Goal: Task Accomplishment & Management: Complete application form

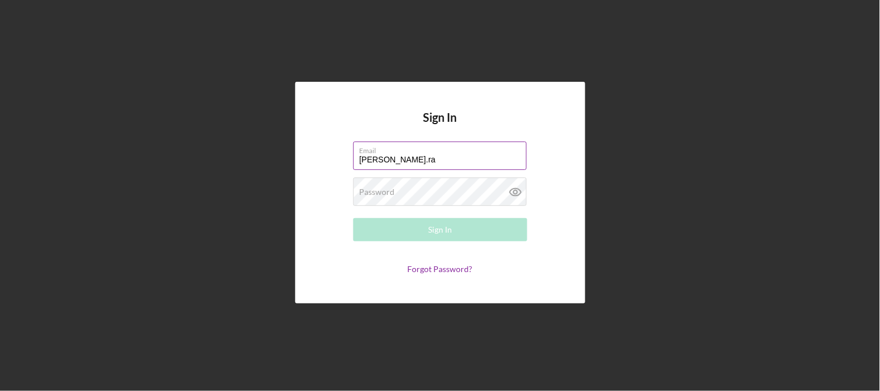
type input "[PERSON_NAME][EMAIL_ADDRESS][PERSON_NAME][DOMAIN_NAME]"
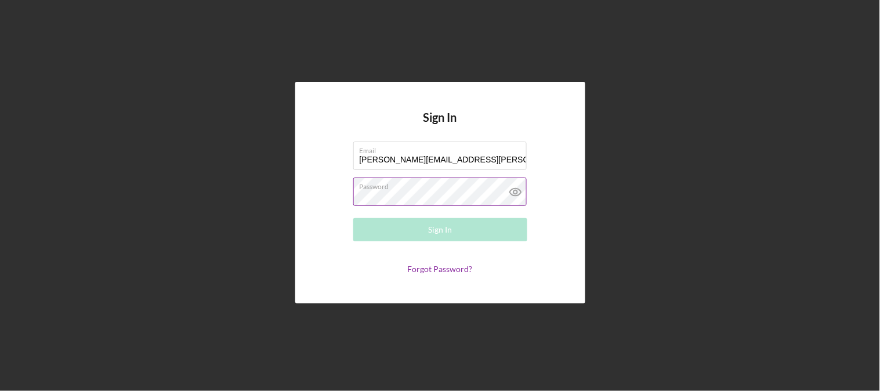
click at [419, 190] on div "Password Required" at bounding box center [440, 192] width 174 height 29
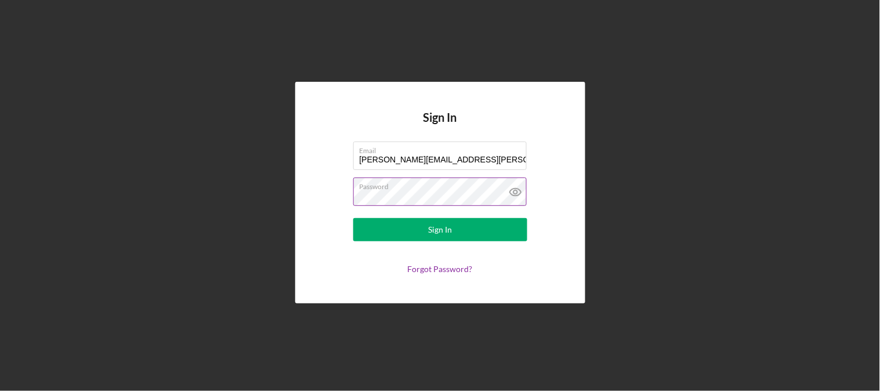
click at [353, 218] on button "Sign In" at bounding box center [440, 229] width 174 height 23
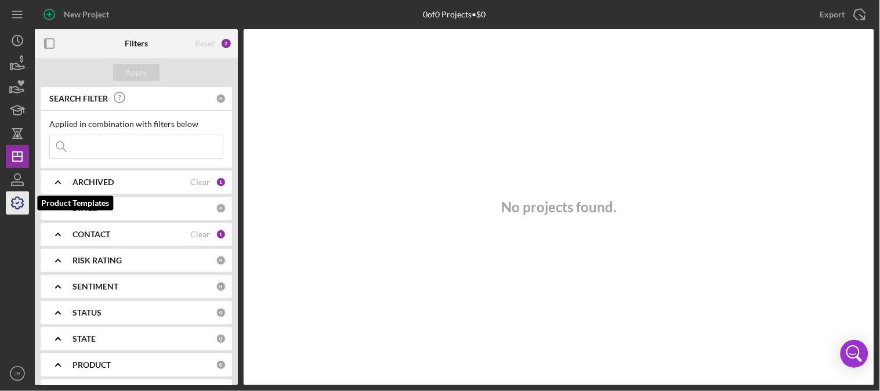
click at [15, 200] on icon "button" at bounding box center [18, 203] width 12 height 12
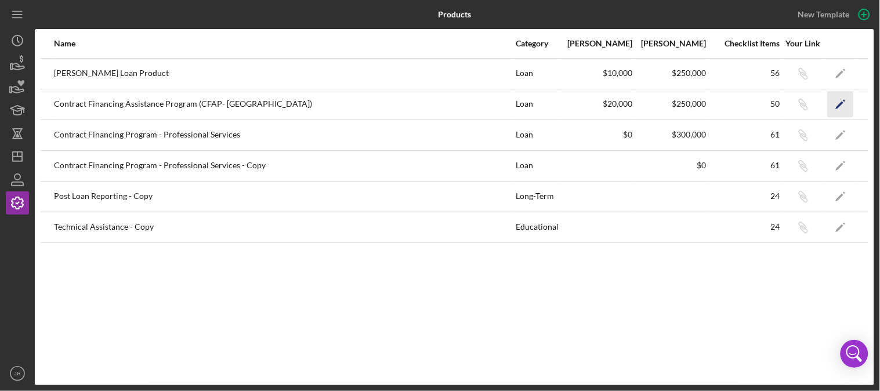
click at [839, 106] on polygon "button" at bounding box center [840, 105] width 8 height 8
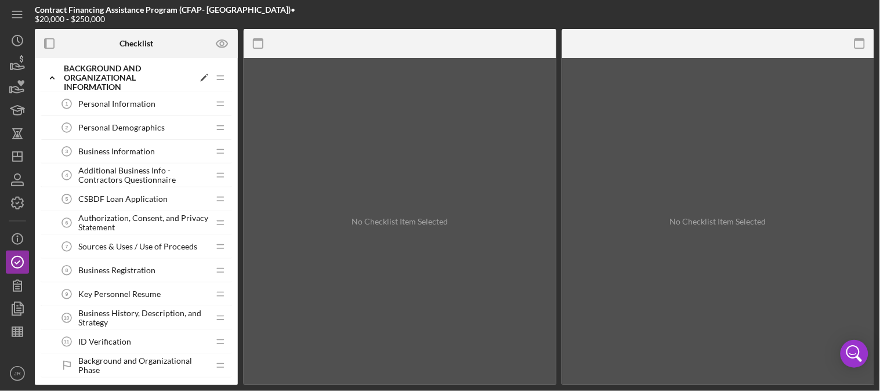
click at [118, 82] on div "Background and Organizational Information" at bounding box center [129, 78] width 130 height 28
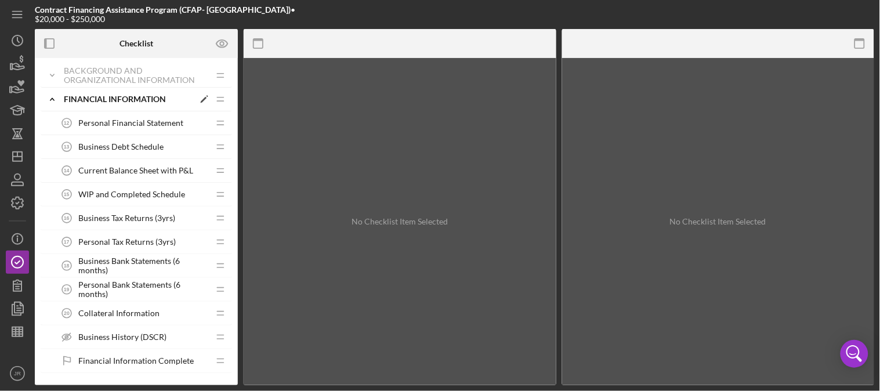
click at [116, 106] on div "Icon/Expander Financial Information Icon/Edit Icon/Drag" at bounding box center [137, 100] width 192 height 24
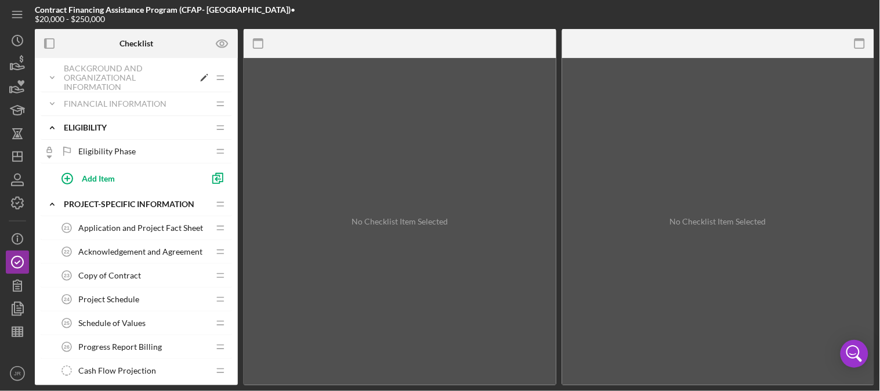
click at [131, 73] on div "Background and Organizational Information" at bounding box center [129, 78] width 130 height 28
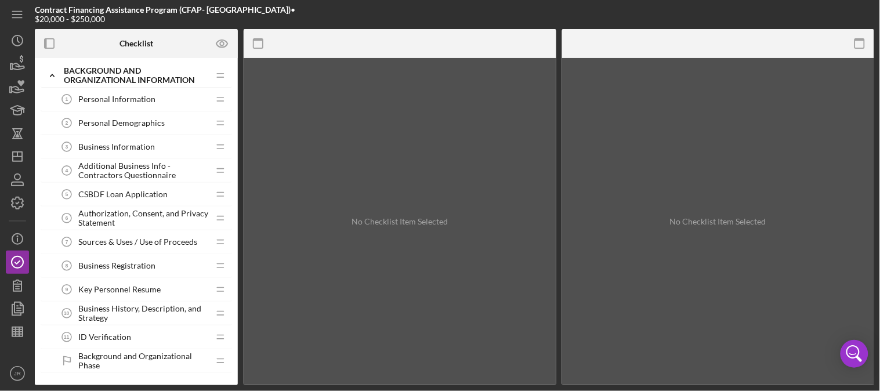
click at [120, 145] on span "Business Information" at bounding box center [116, 146] width 77 height 9
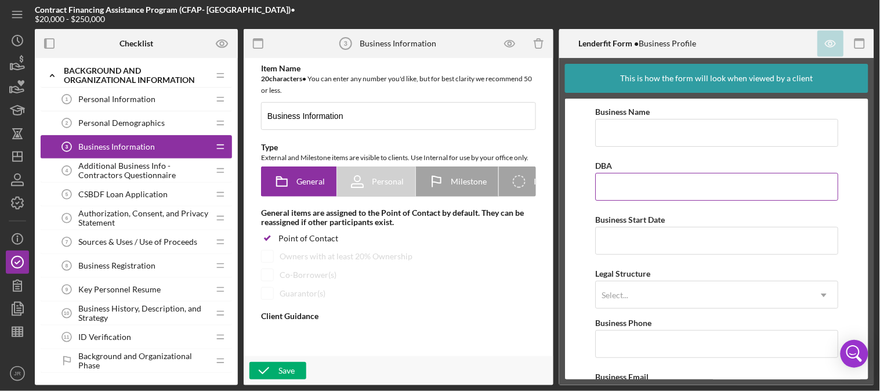
type textarea "<div>Similar to the personal profile, you'll only need to complete your busines…"
click at [113, 200] on div "CSBDF Loan Application 5 CSBDF Loan Application" at bounding box center [132, 194] width 154 height 23
